Goal: Register for event/course

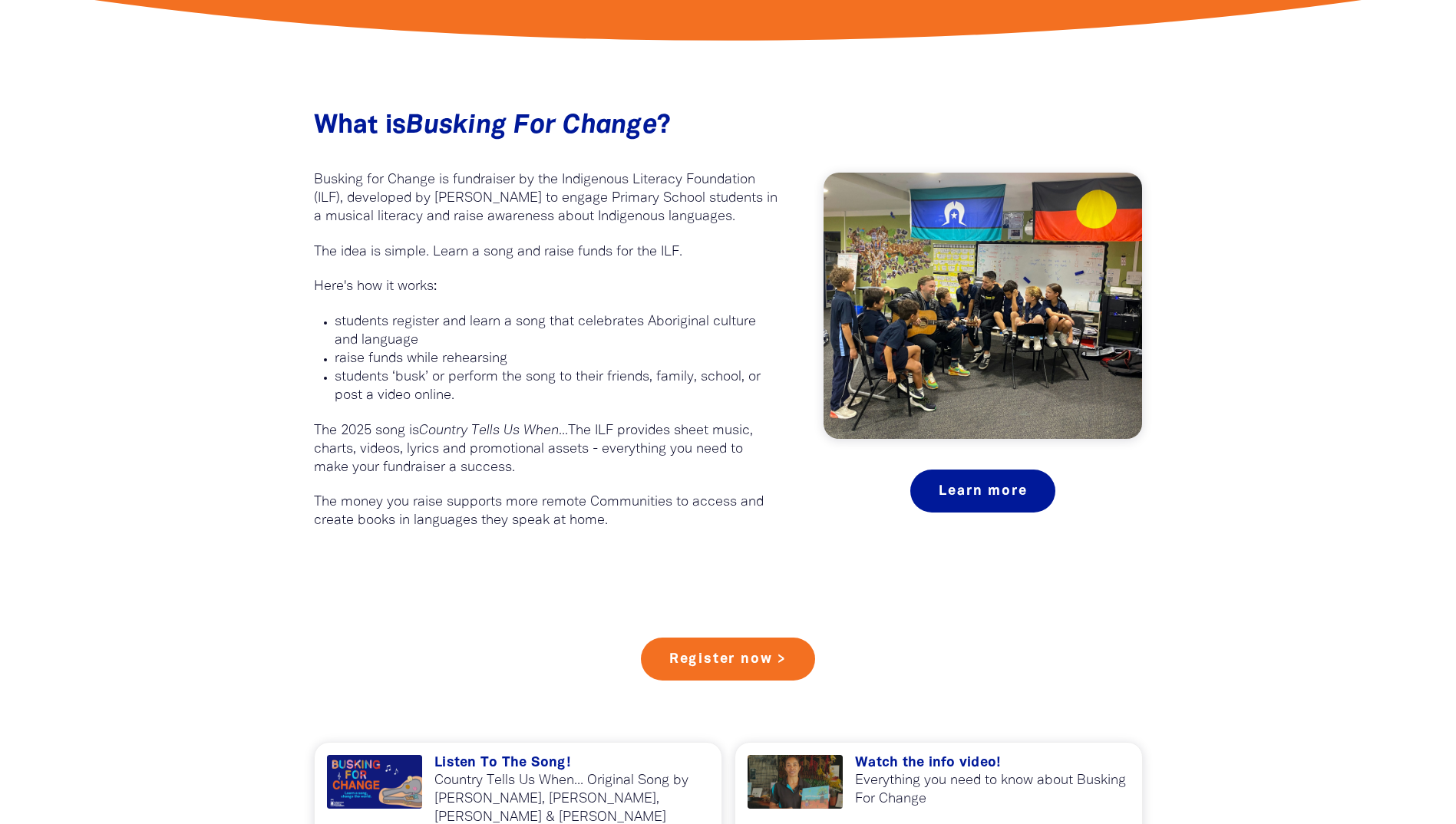
scroll to position [814, 0]
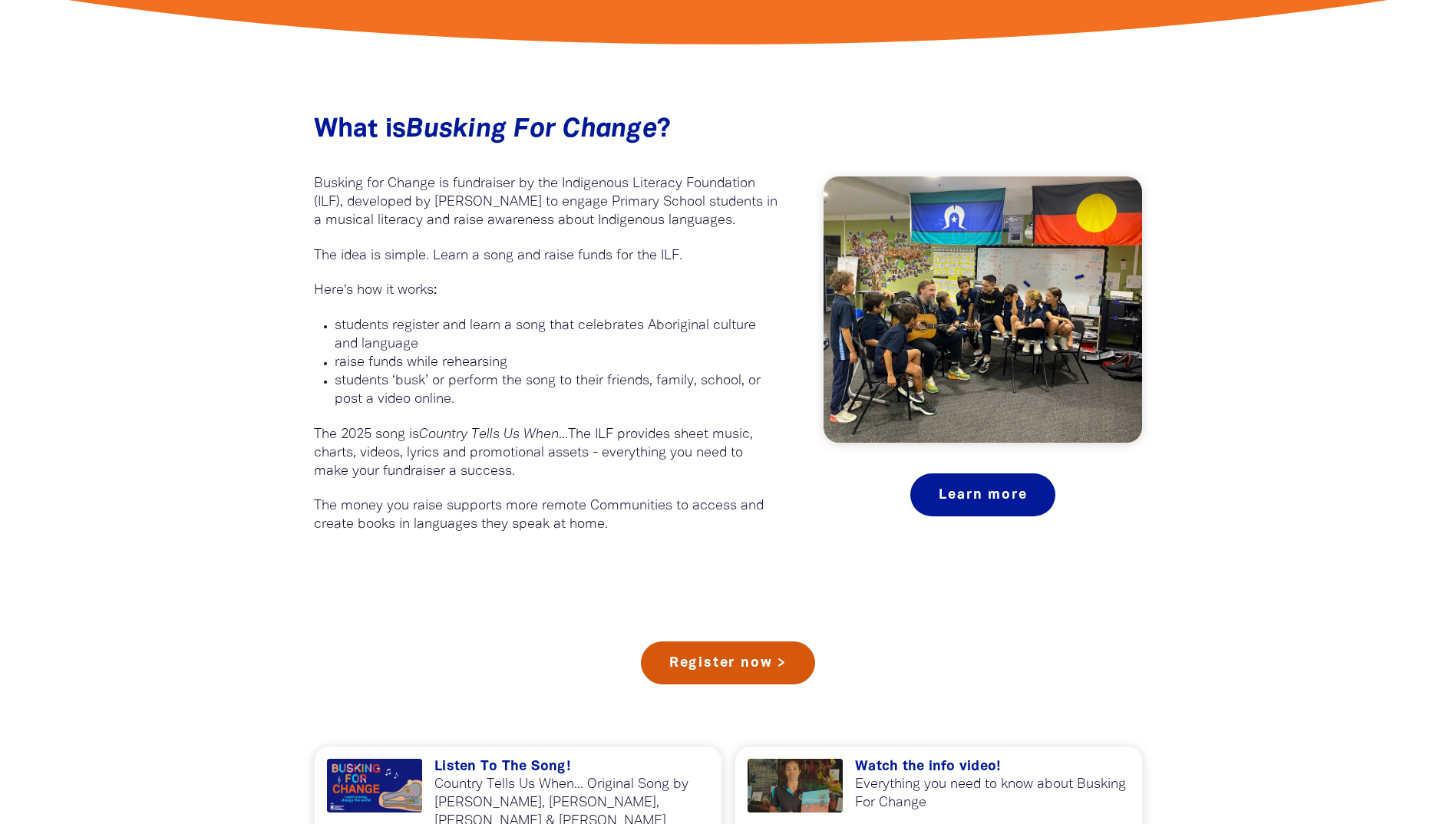
click at [758, 679] on link "Register now >" at bounding box center [727, 662] width 174 height 43
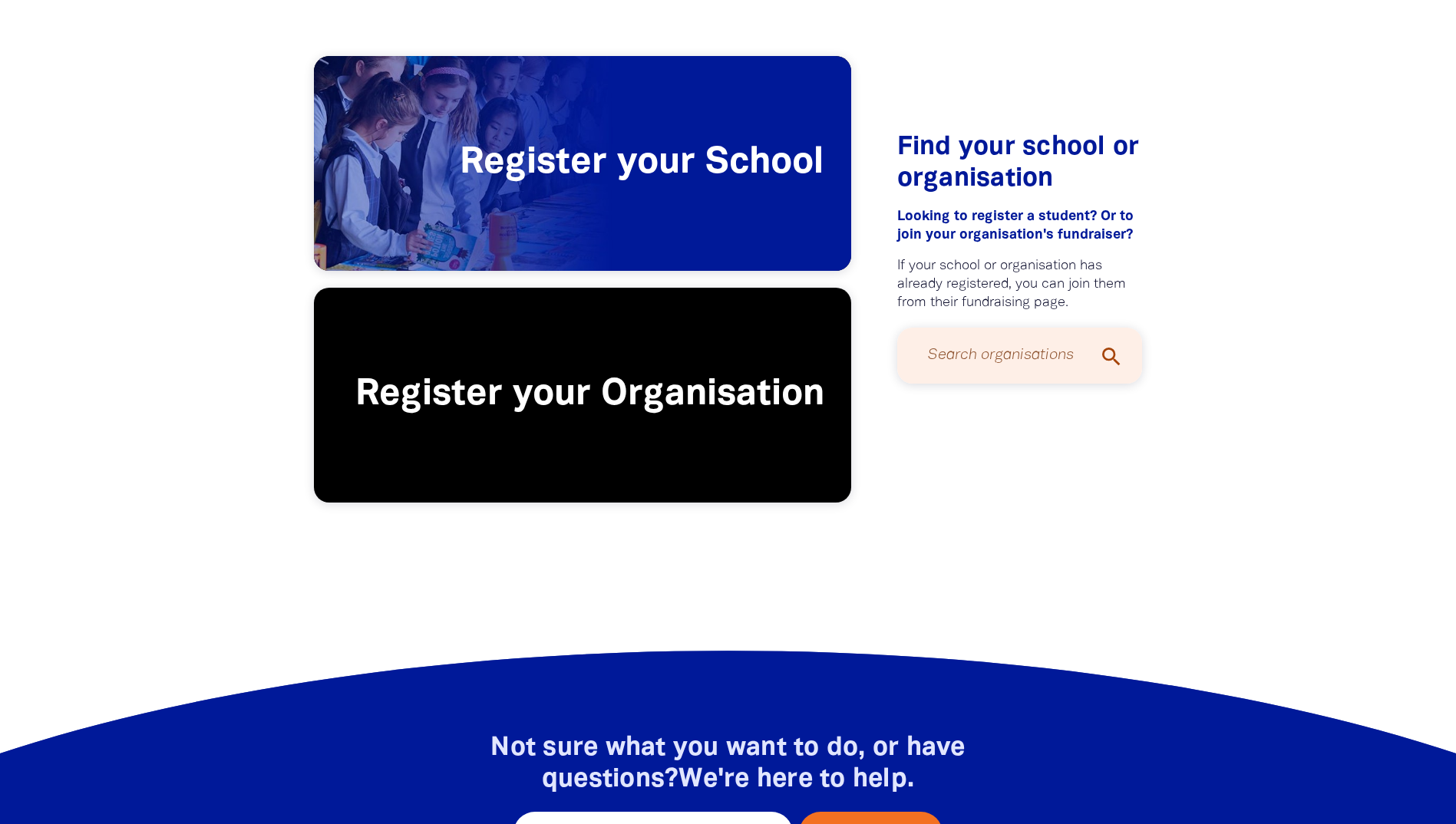
scroll to position [321, 0]
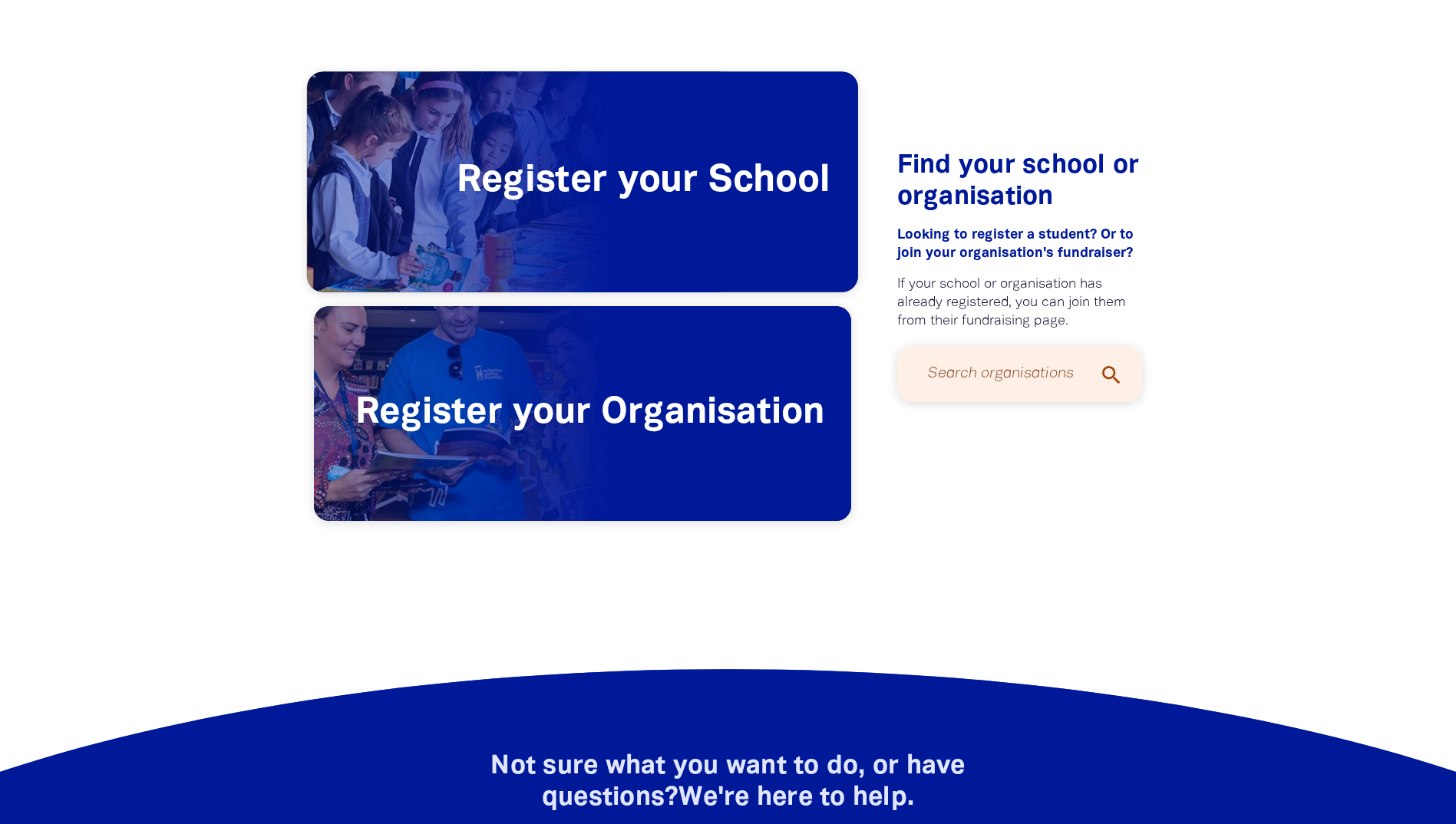
click at [663, 193] on span "Register your School" at bounding box center [583, 182] width 551 height 220
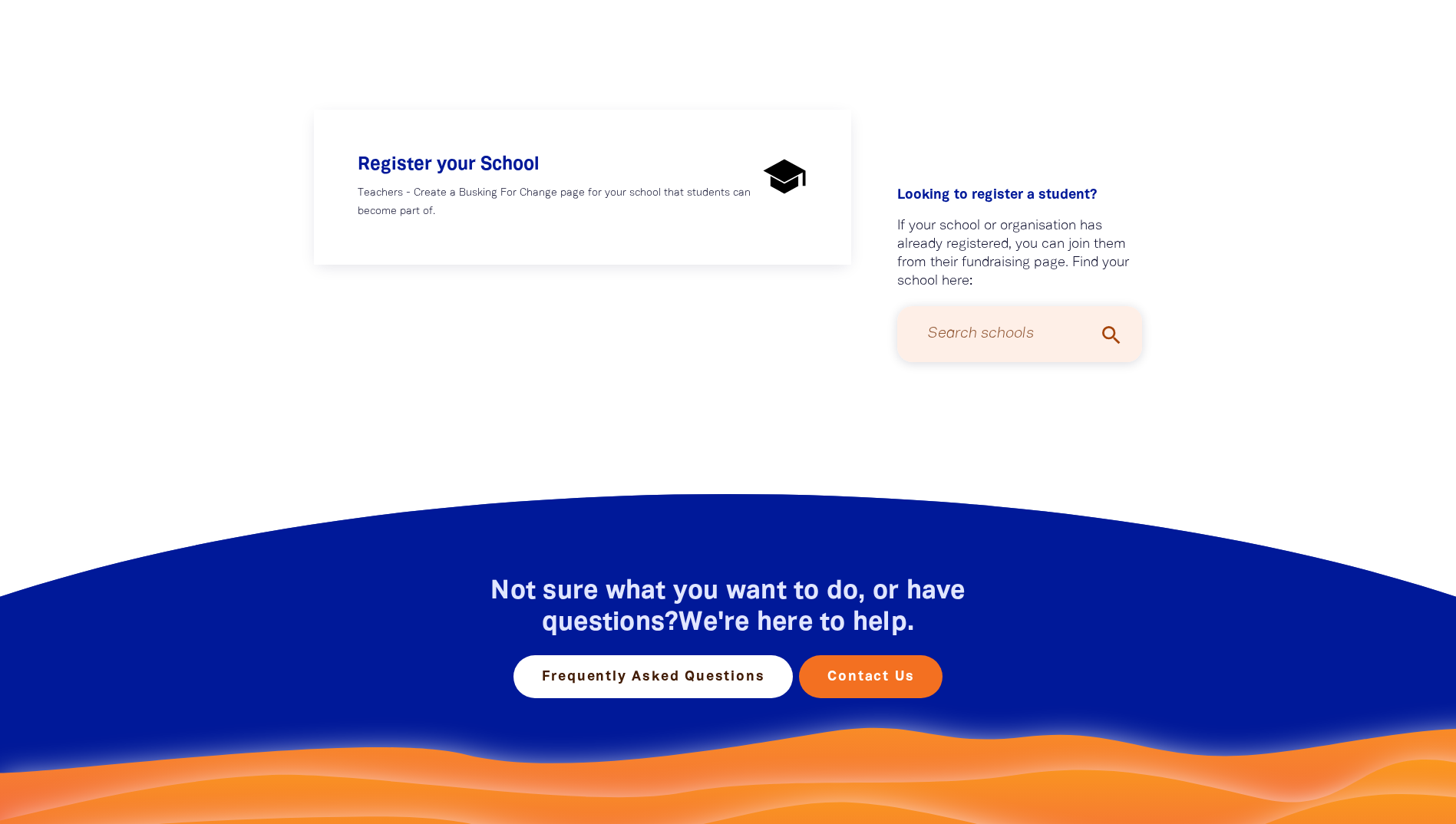
scroll to position [287, 0]
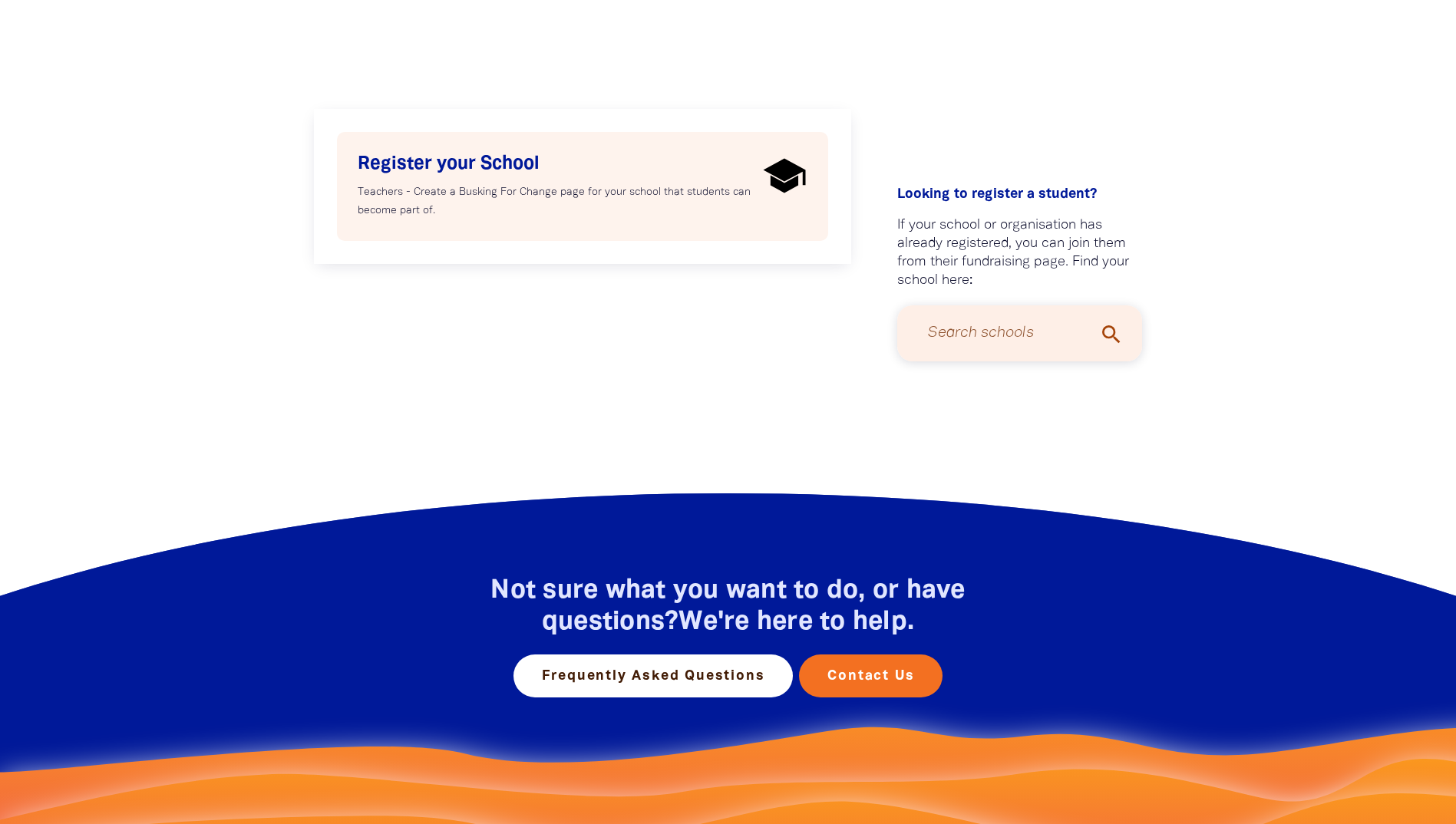
click at [663, 181] on div "Register your School Teachers - Create a Busking For Change page for your schoo…" at bounding box center [557, 186] width 400 height 67
select select "AU"
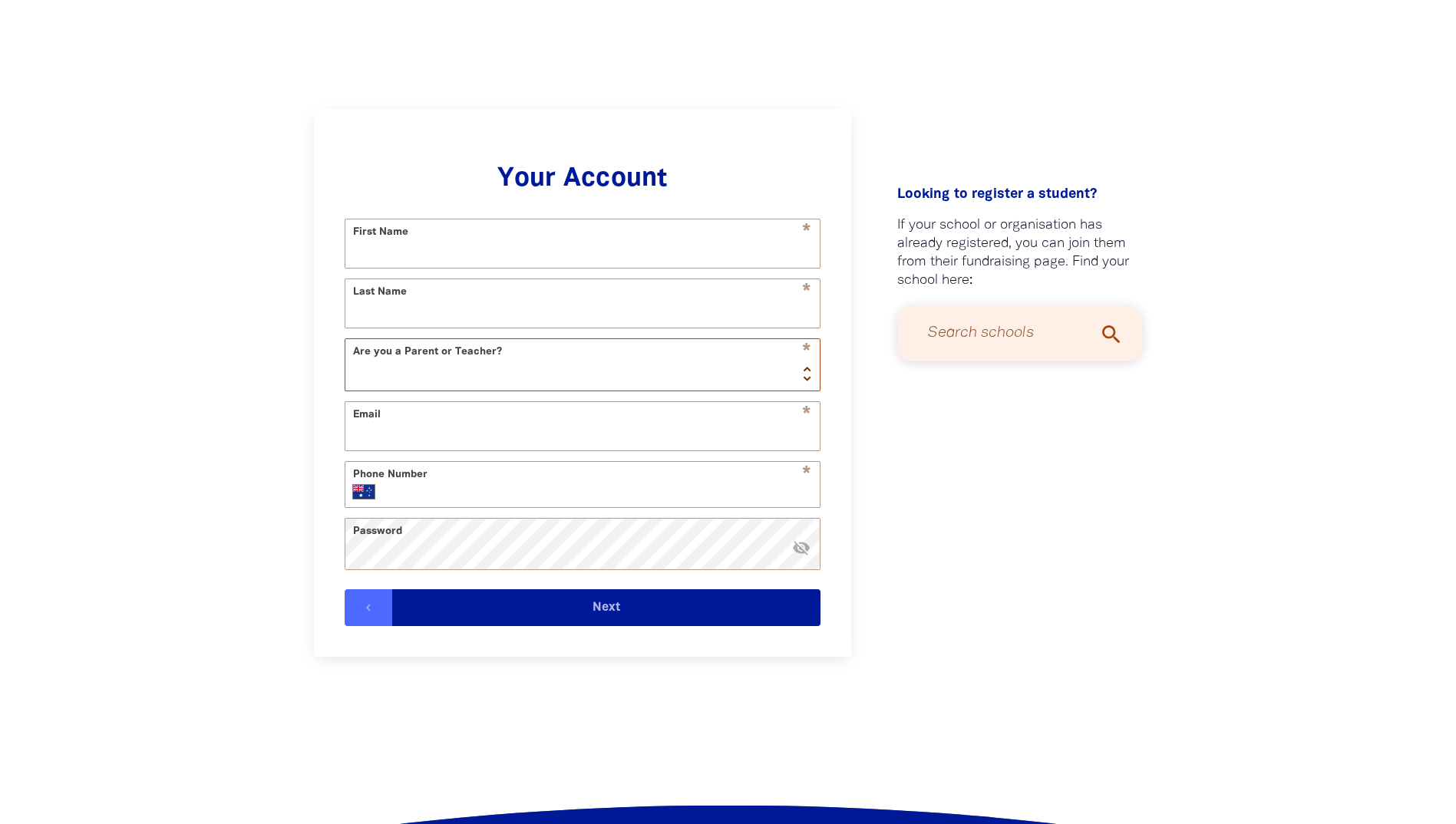
click at [800, 371] on select "Teacher Parent" at bounding box center [583, 365] width 475 height 51
select select "teacher"
click at [345, 343] on select "Teacher Parent" at bounding box center [583, 365] width 475 height 51
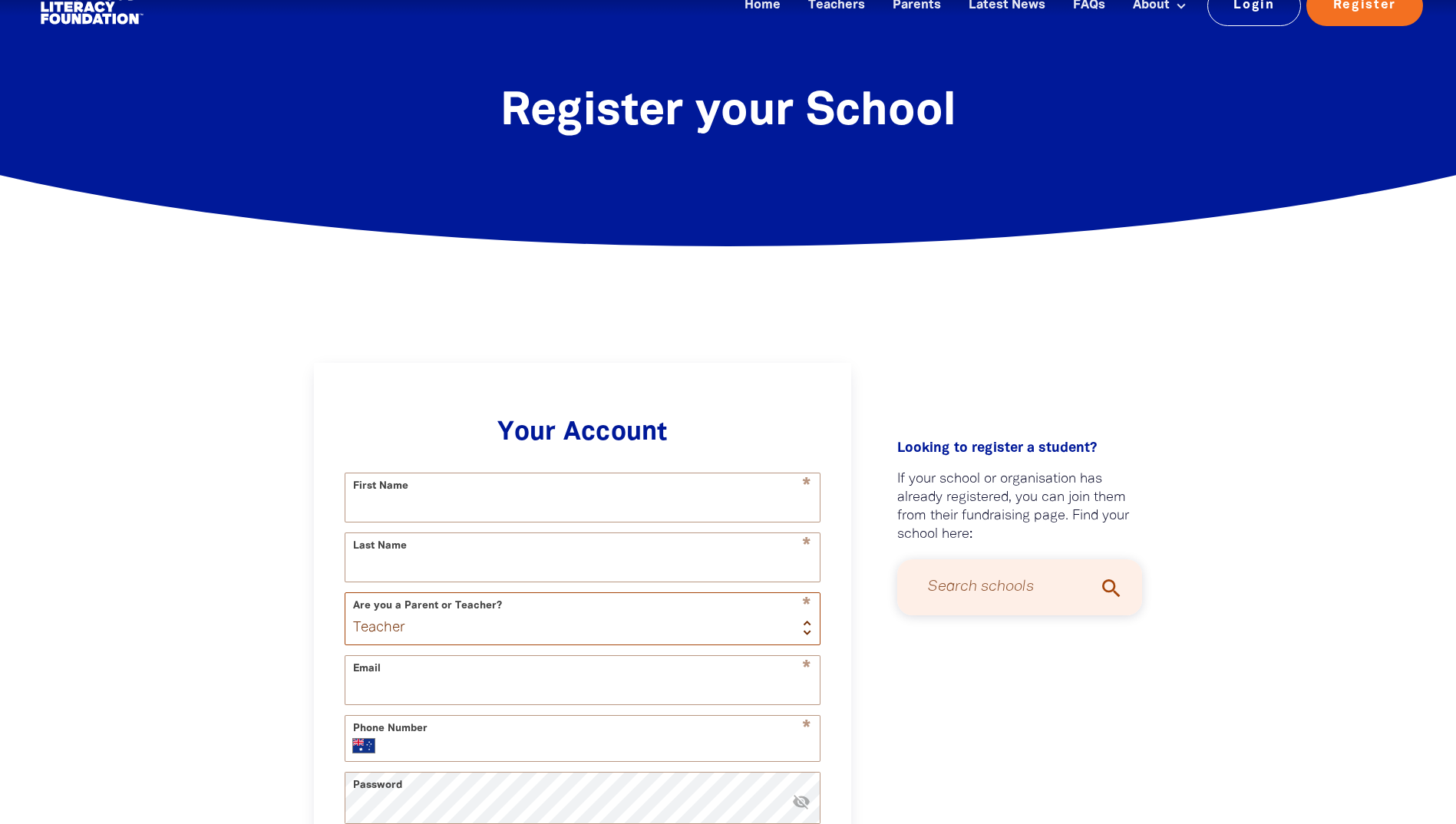
scroll to position [0, 0]
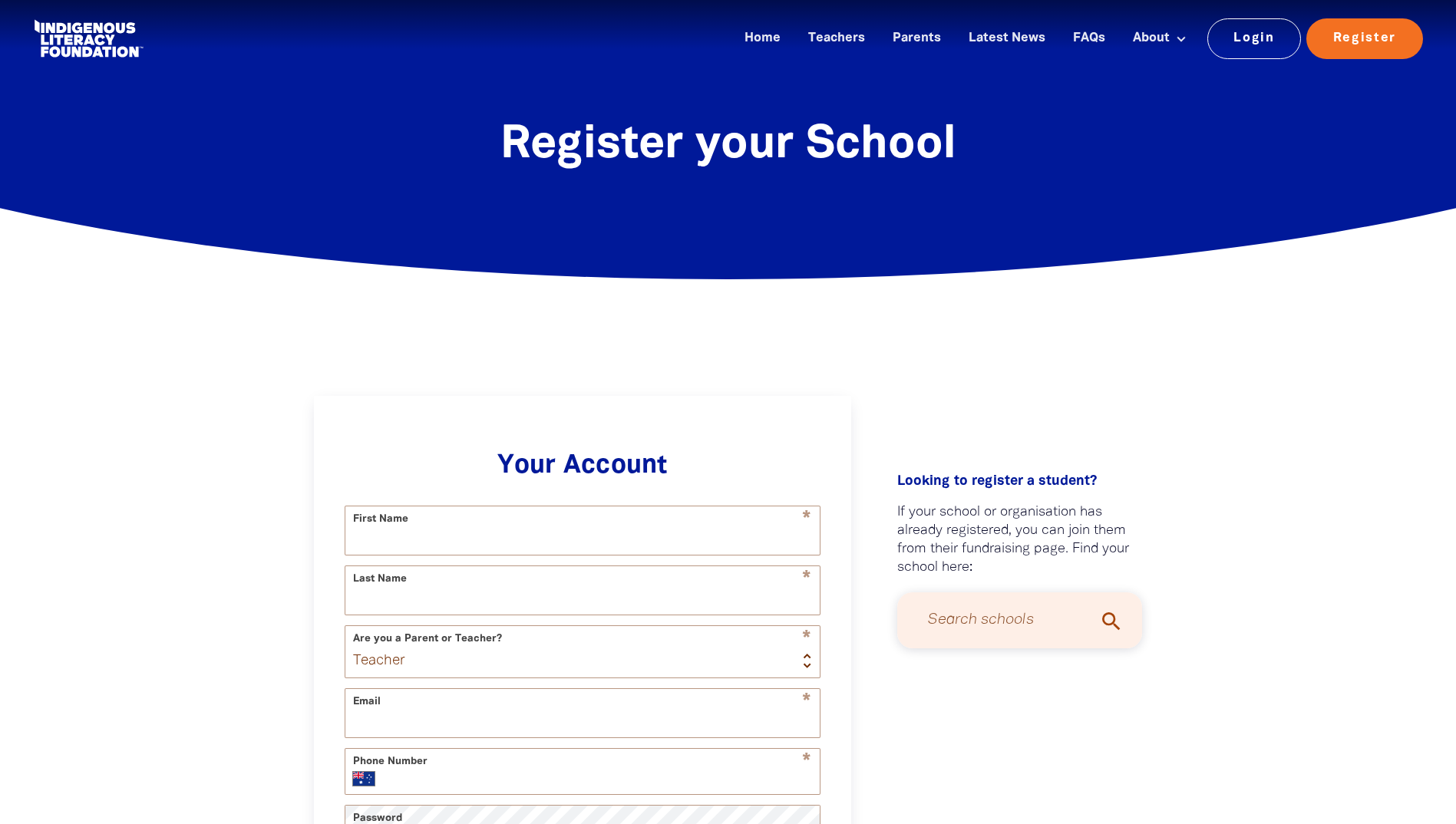
click at [950, 634] on input "Search schools" at bounding box center [1020, 621] width 215 height 41
type input "early childhood"
click at [1010, 686] on link "sign up" at bounding box center [1017, 682] width 40 height 11
click at [434, 549] on input "First Name" at bounding box center [583, 530] width 475 height 48
type input "[PERSON_NAME]"
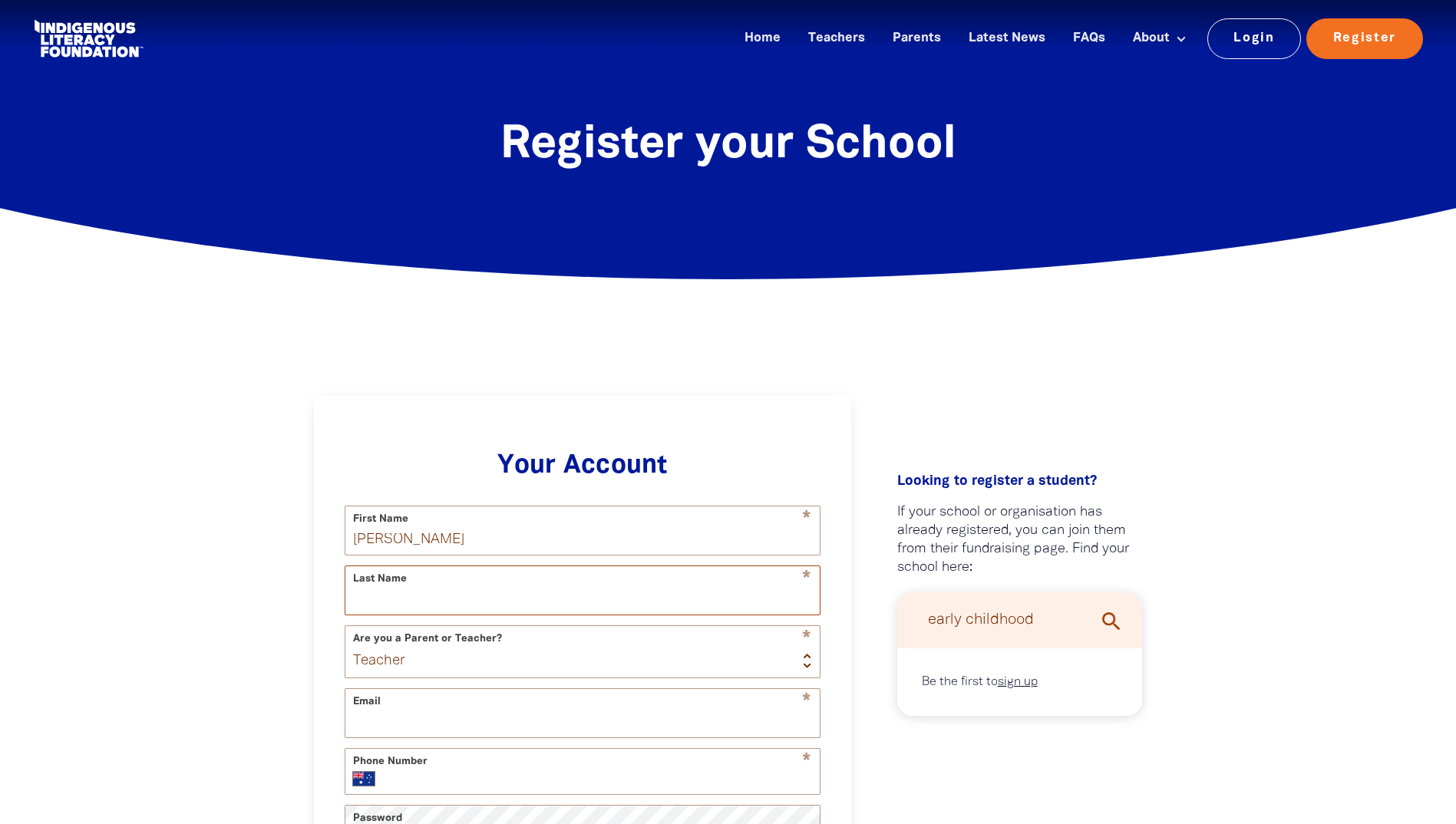
type input "[PERSON_NAME]"
type input "0420 831 002"
click at [397, 737] on input "Email" at bounding box center [583, 713] width 475 height 48
type input "[EMAIL_ADDRESS][DOMAIN_NAME]"
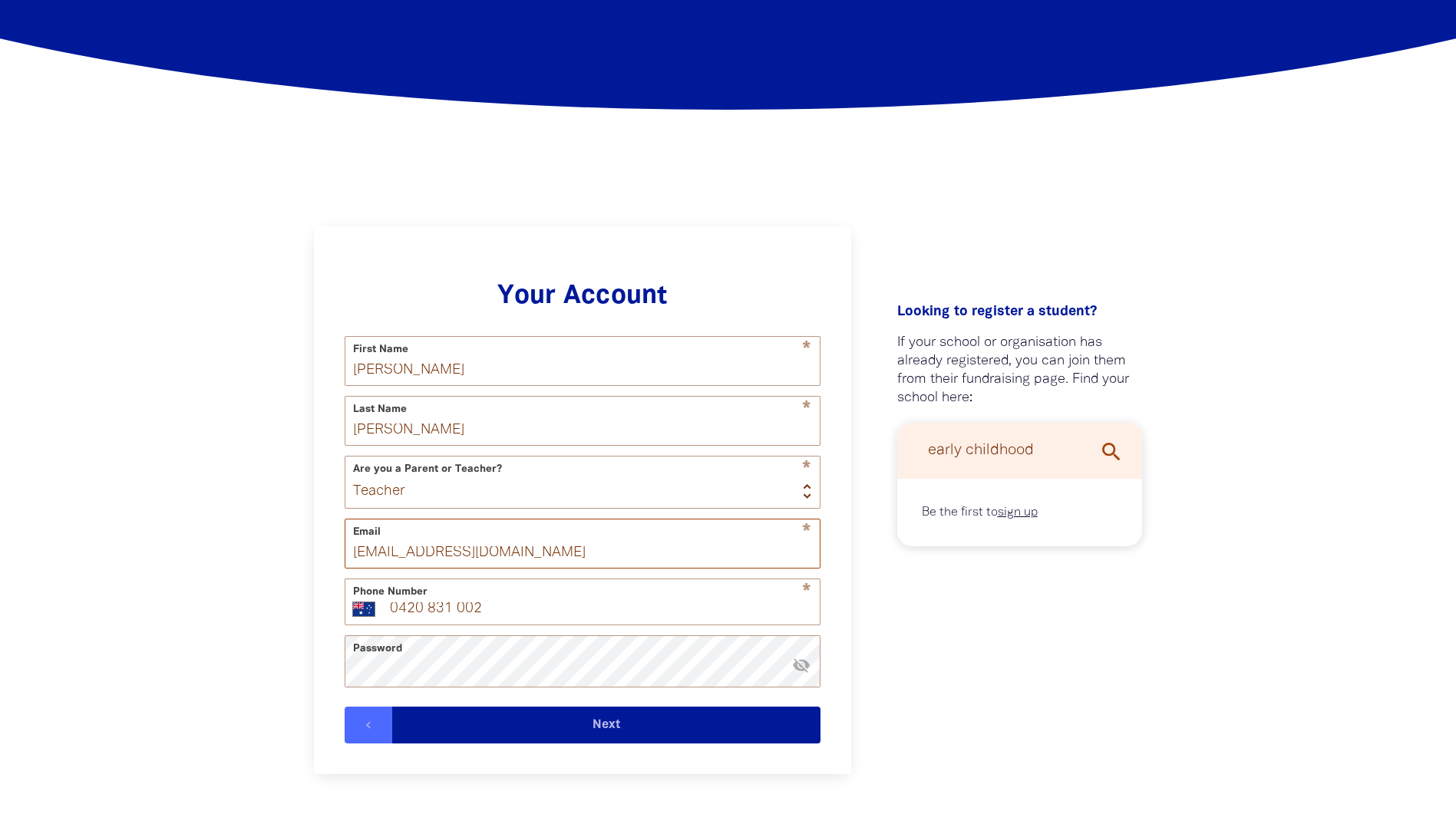
scroll to position [170, 0]
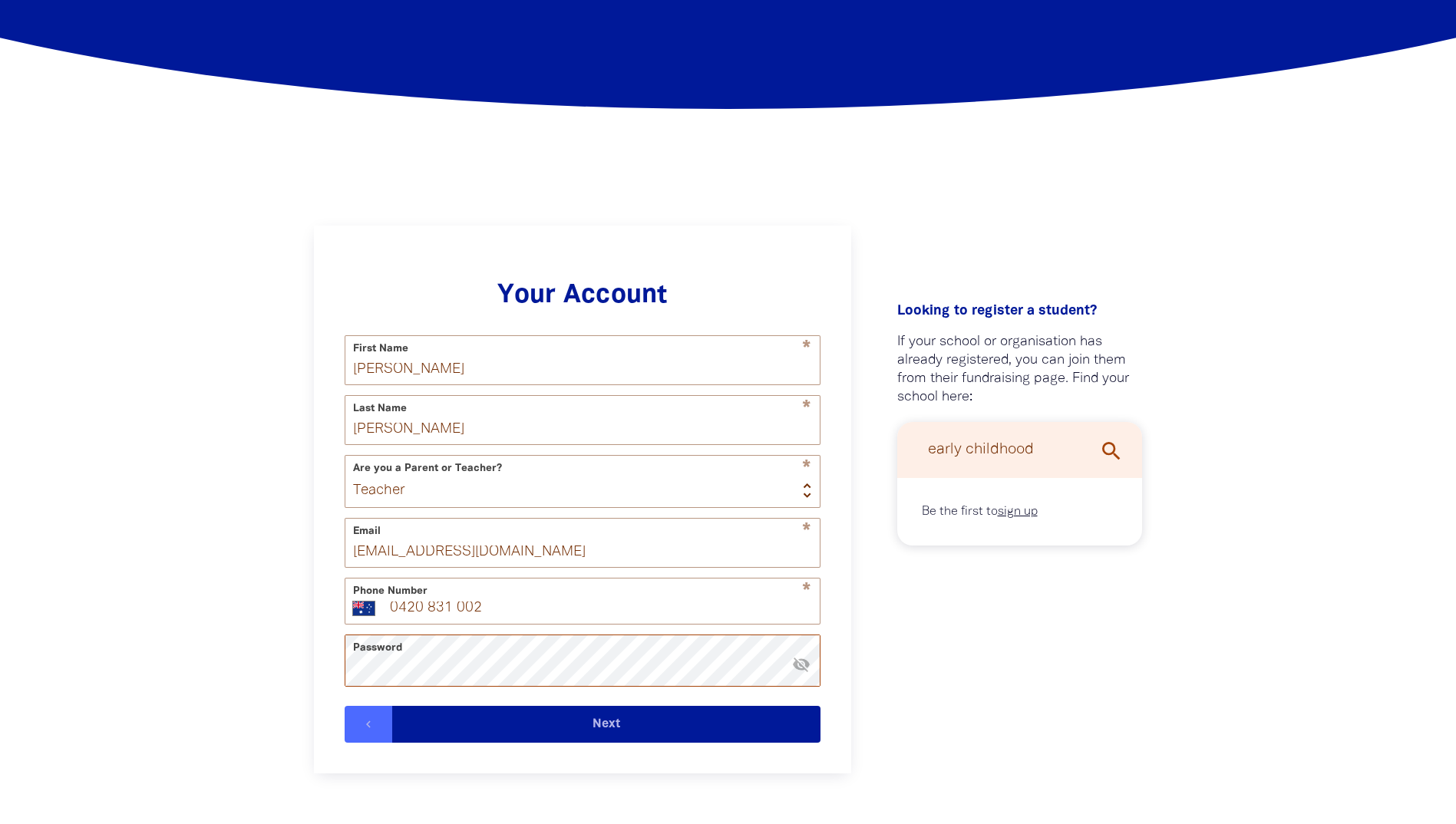
click at [392, 706] on button "Next" at bounding box center [606, 724] width 428 height 37
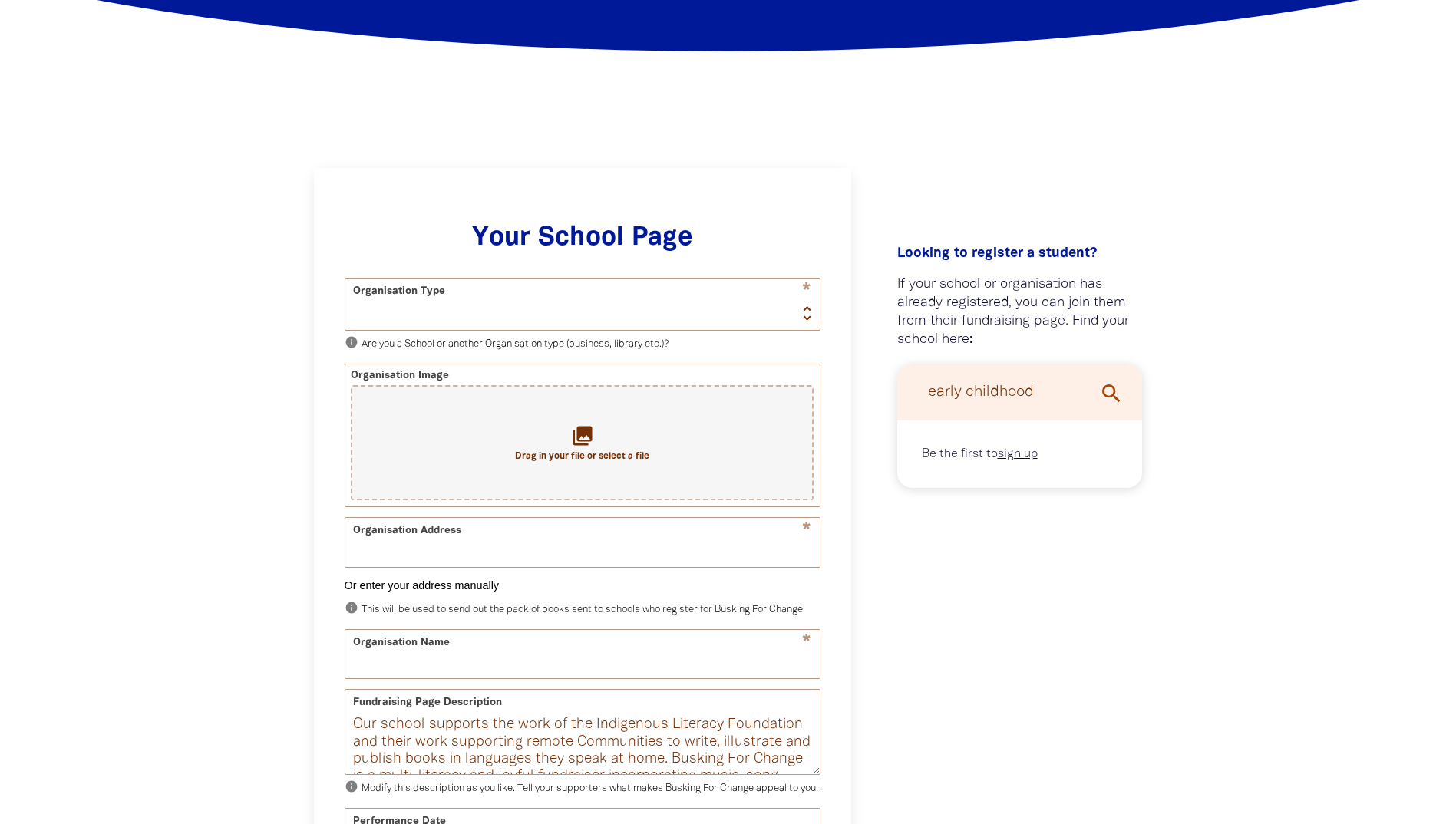
scroll to position [372, 0]
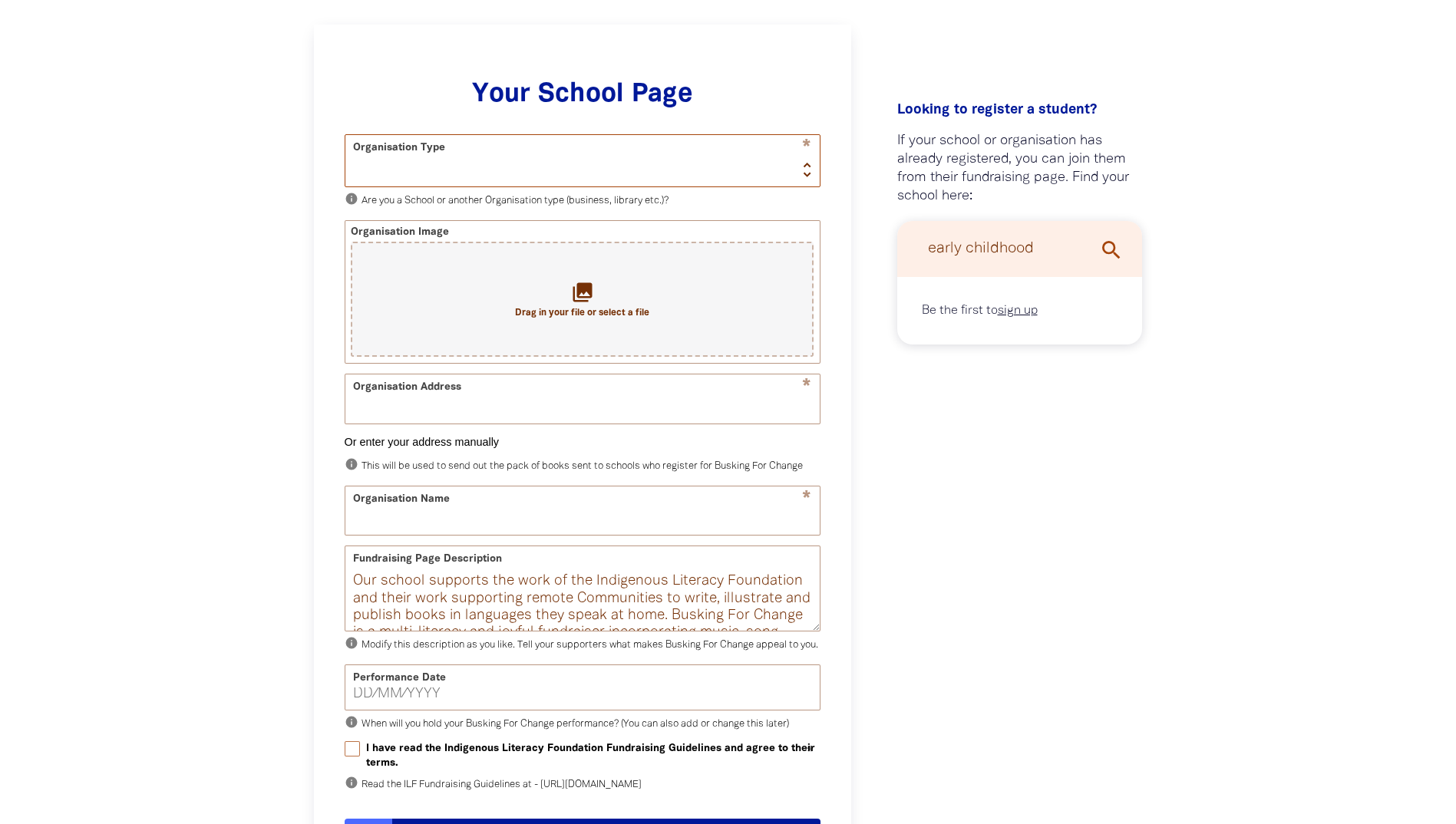
click at [809, 168] on select "School Organisation" at bounding box center [583, 161] width 475 height 51
select select "organisation"
click at [345, 135] on select "School Organisation" at bounding box center [583, 161] width 475 height 51
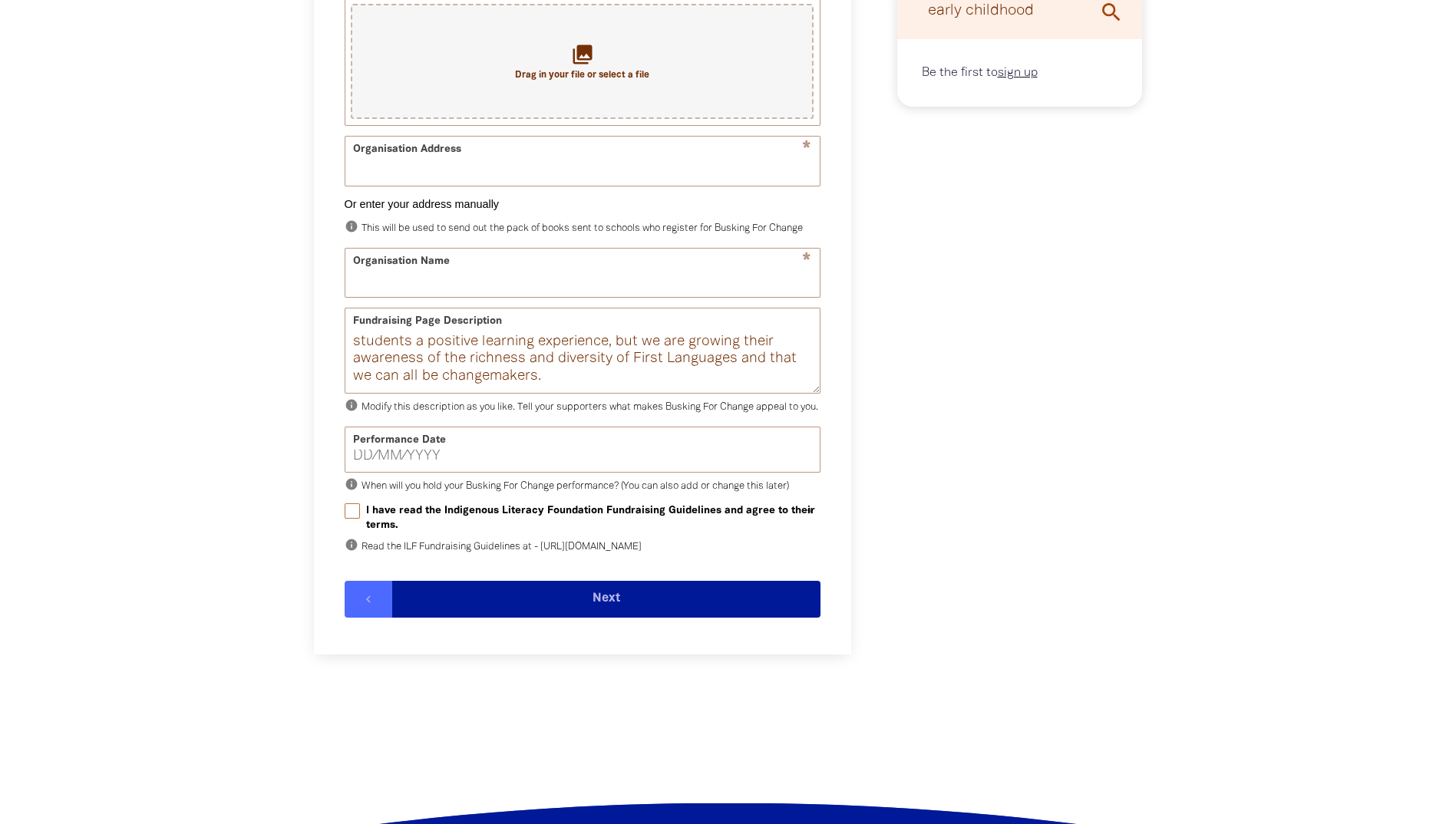
scroll to position [617, 0]
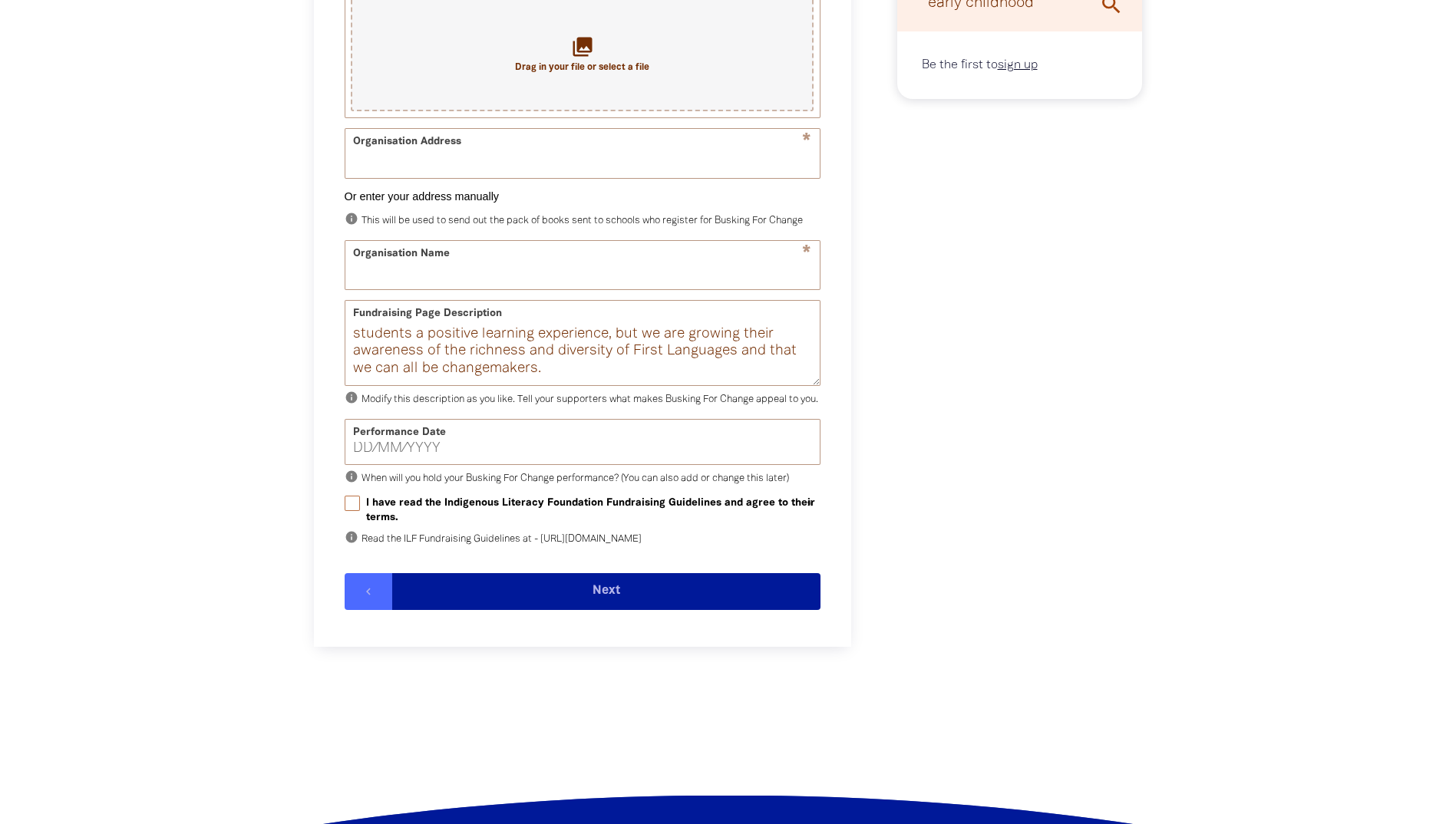
click at [350, 544] on icon "info" at bounding box center [351, 537] width 14 height 14
drag, startPoint x: 362, startPoint y: 581, endPoint x: 695, endPoint y: 583, distance: 333.0
click at [695, 548] on p "info Read the ILF Fundraising Guidelines at - [URL][DOMAIN_NAME]" at bounding box center [582, 539] width 475 height 19
copy p "[URL][DOMAIN_NAME]"
